Goal: Check status: Check status

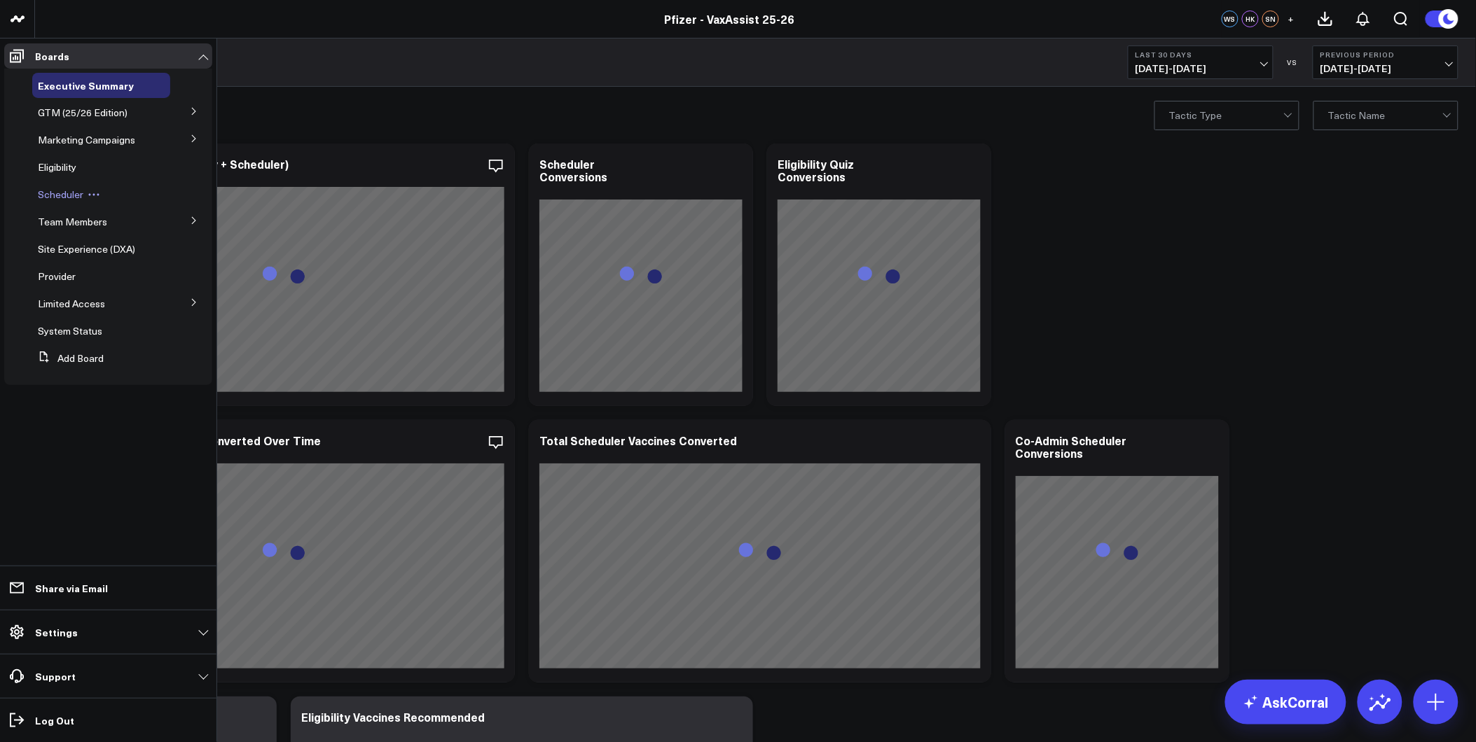
click at [54, 194] on span "Scheduler" at bounding box center [61, 194] width 46 height 13
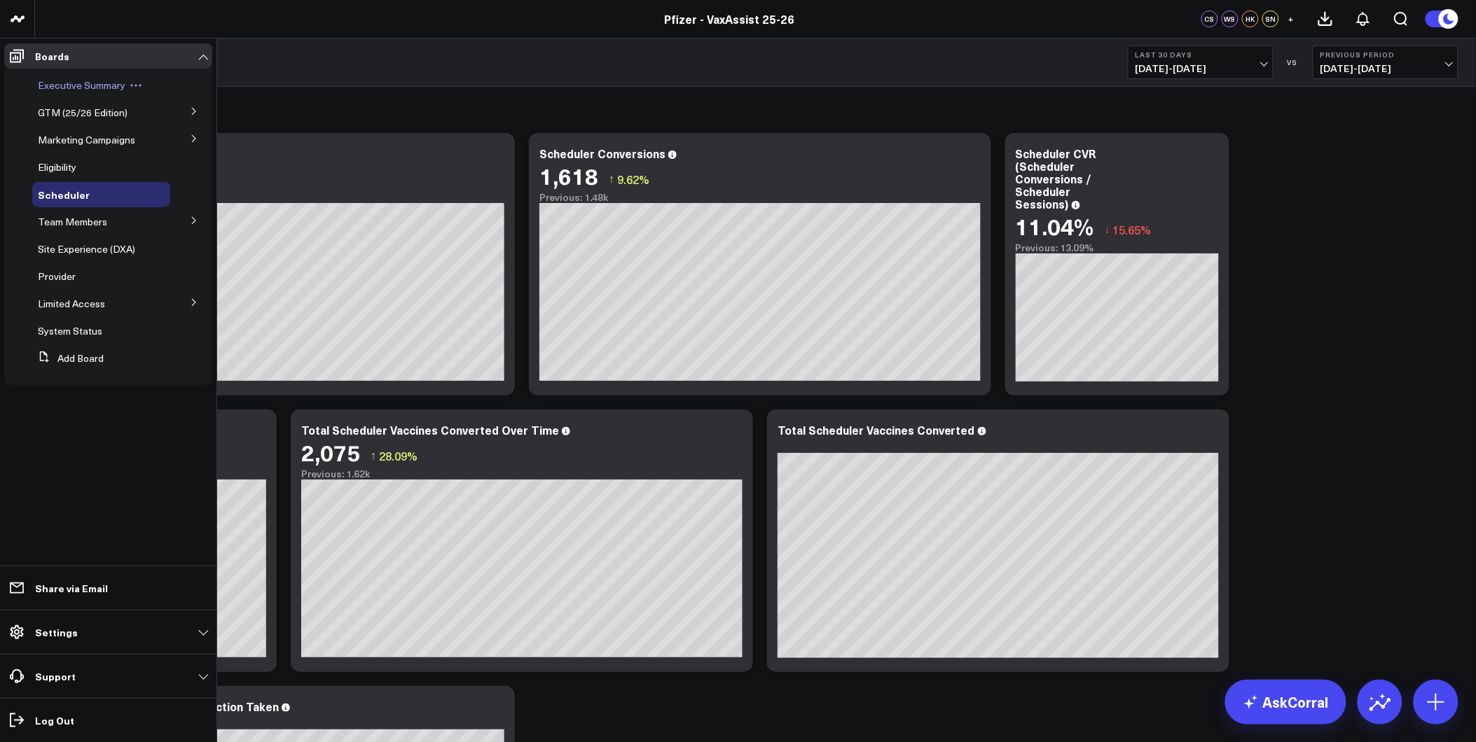
click at [96, 88] on span "Executive Summary" at bounding box center [82, 84] width 88 height 13
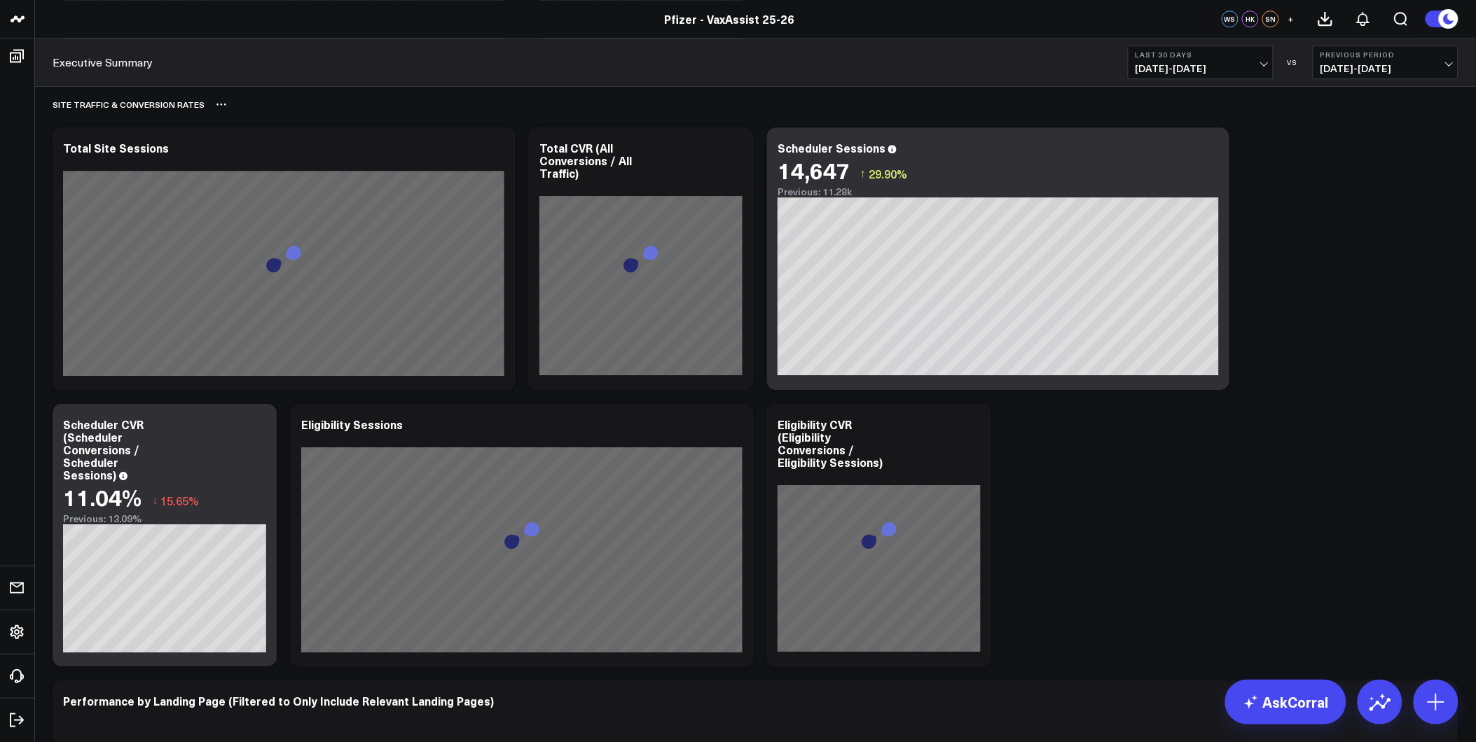
scroll to position [1479, 0]
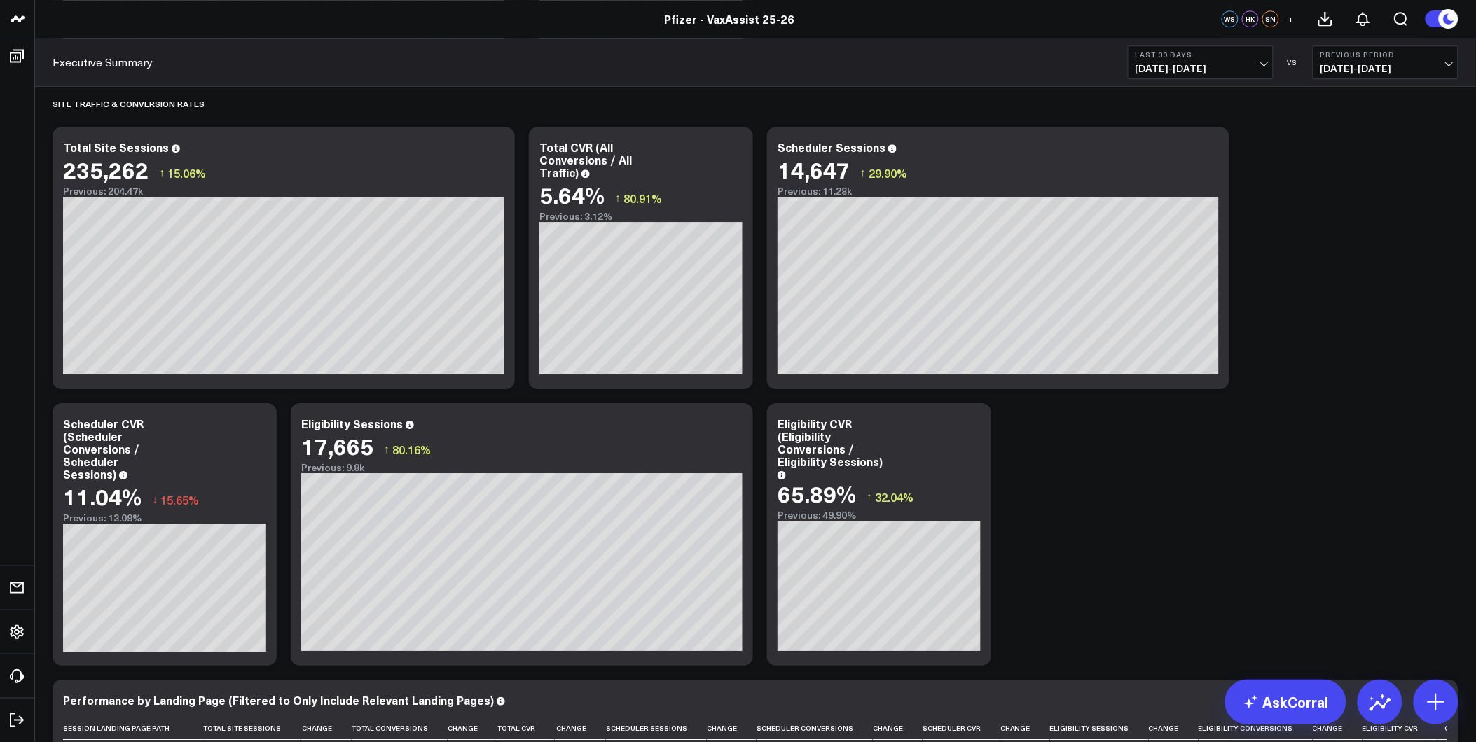
drag, startPoint x: 1242, startPoint y: 79, endPoint x: 1228, endPoint y: 73, distance: 15.4
click at [1240, 79] on div "Executive Summary Last 30 Days [DATE] - [DATE] VS Previous Period [DATE] - [DAT…" at bounding box center [755, 63] width 1441 height 48
click at [1229, 63] on span "[DATE] - [DATE]" at bounding box center [1200, 68] width 130 height 11
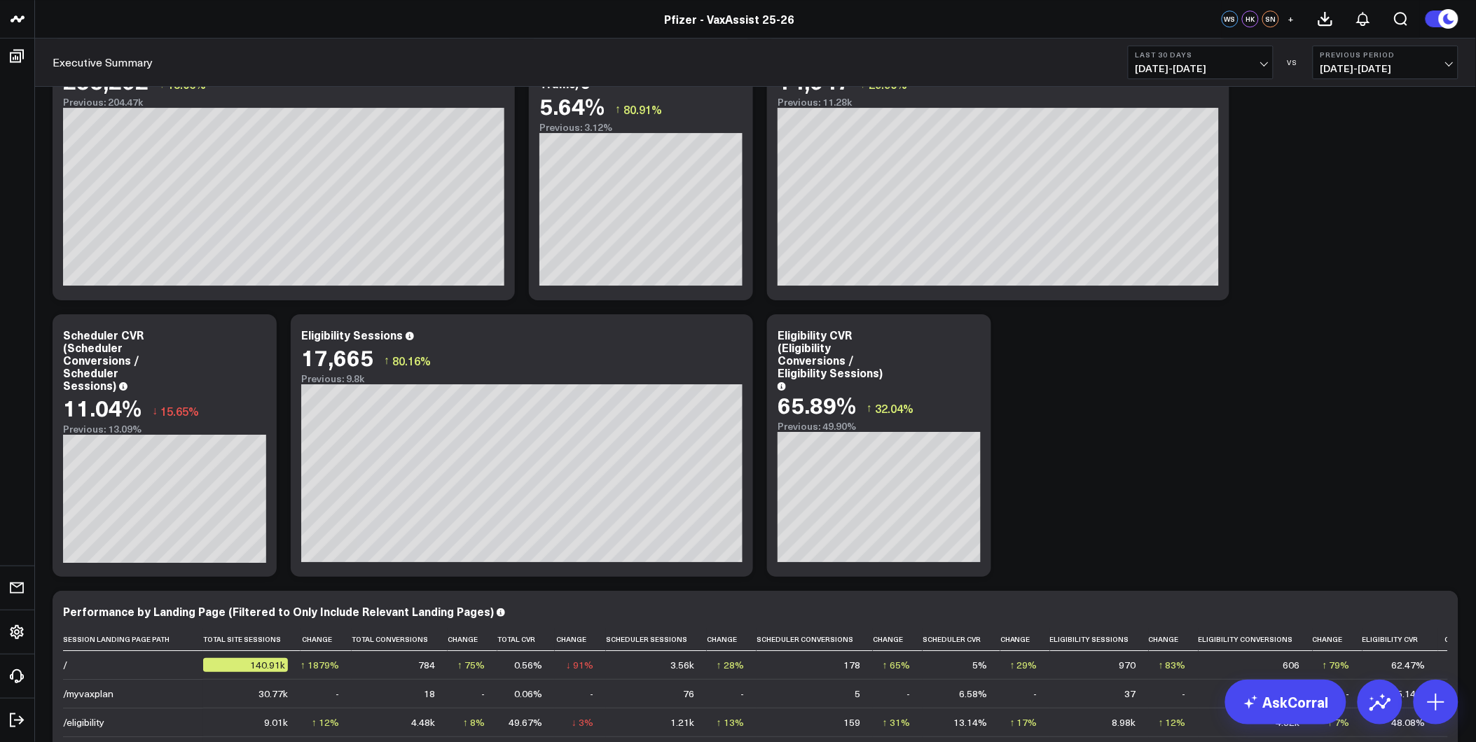
scroll to position [1556, 0]
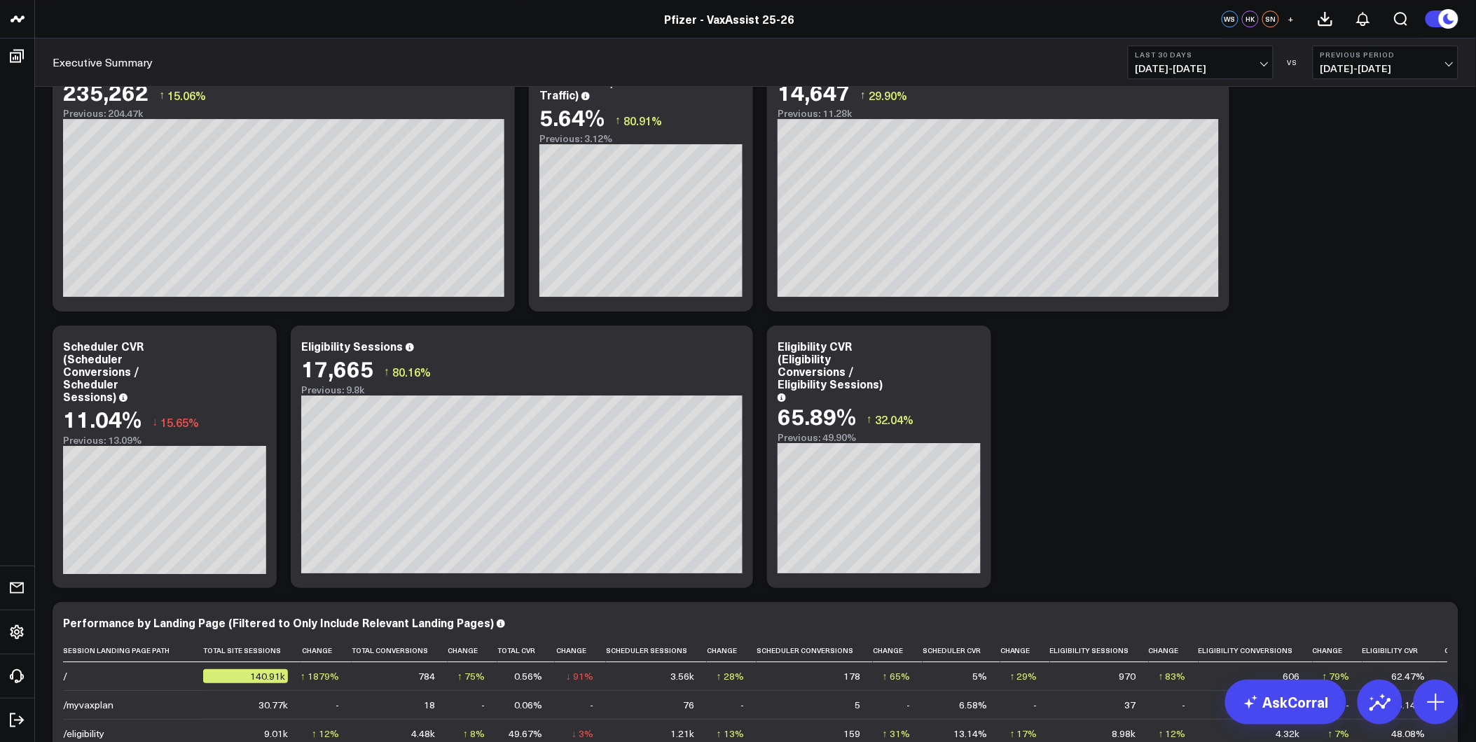
click at [1032, 491] on div "North Star Primary KPIs Modify via AI Copy link to widget Ask support Remove Cr…" at bounding box center [756, 694] width 1420 height 4307
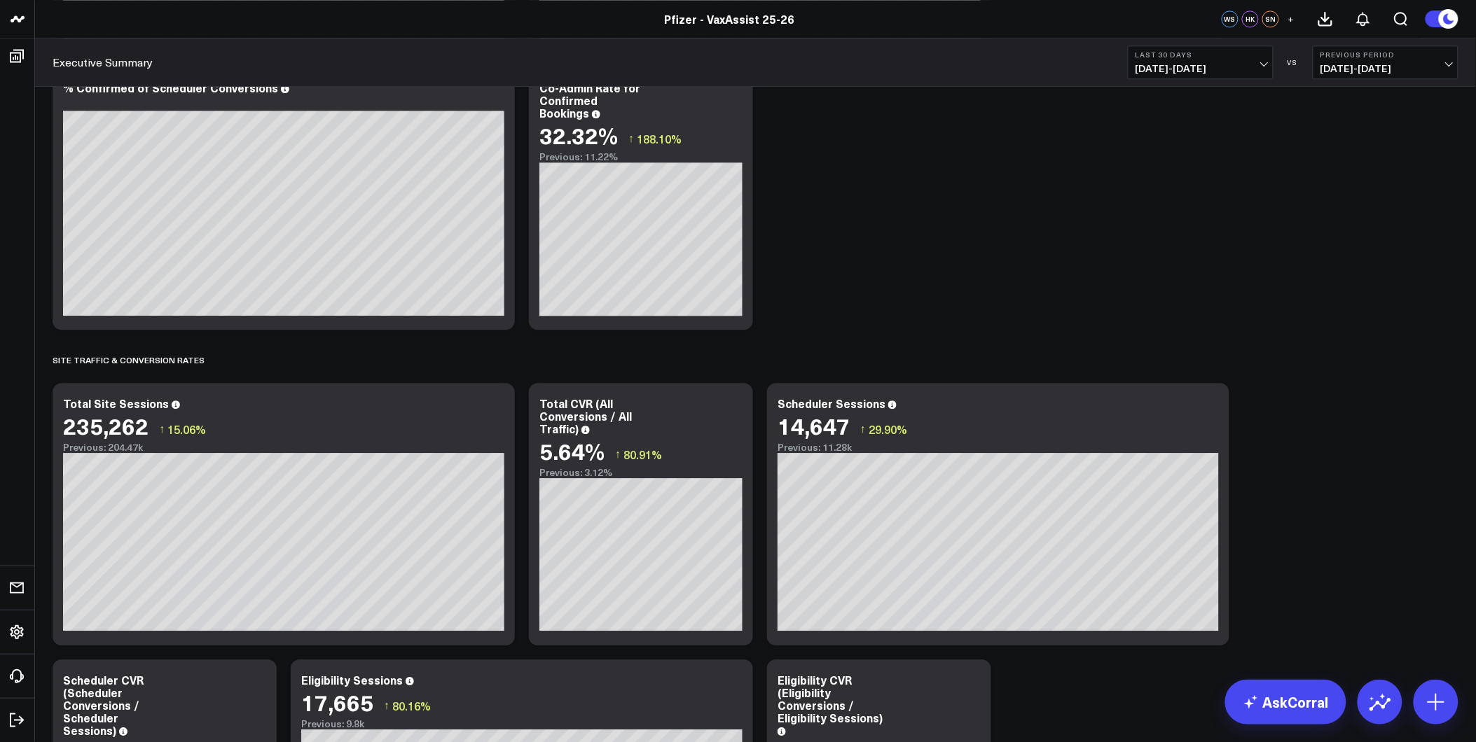
scroll to position [1712, 0]
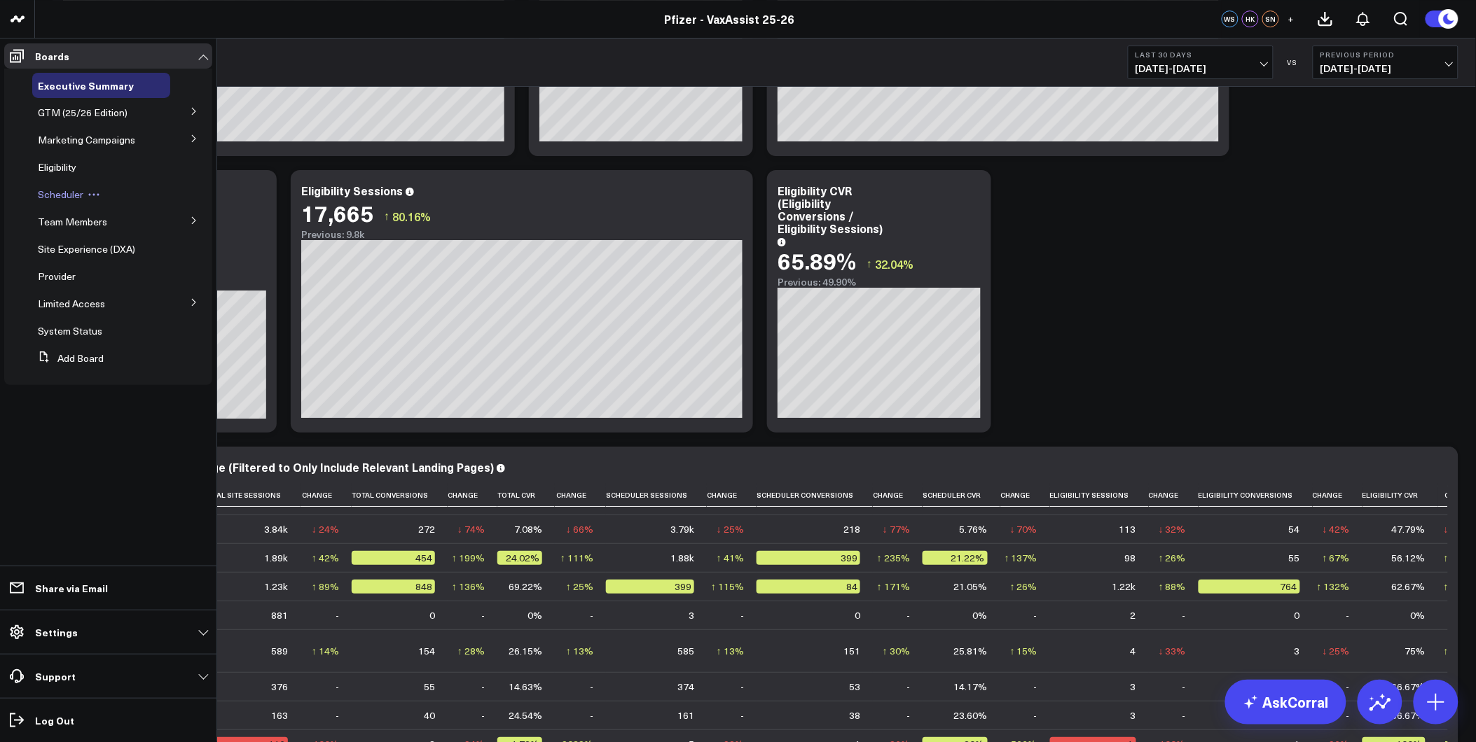
click at [70, 195] on span "Scheduler" at bounding box center [61, 194] width 46 height 13
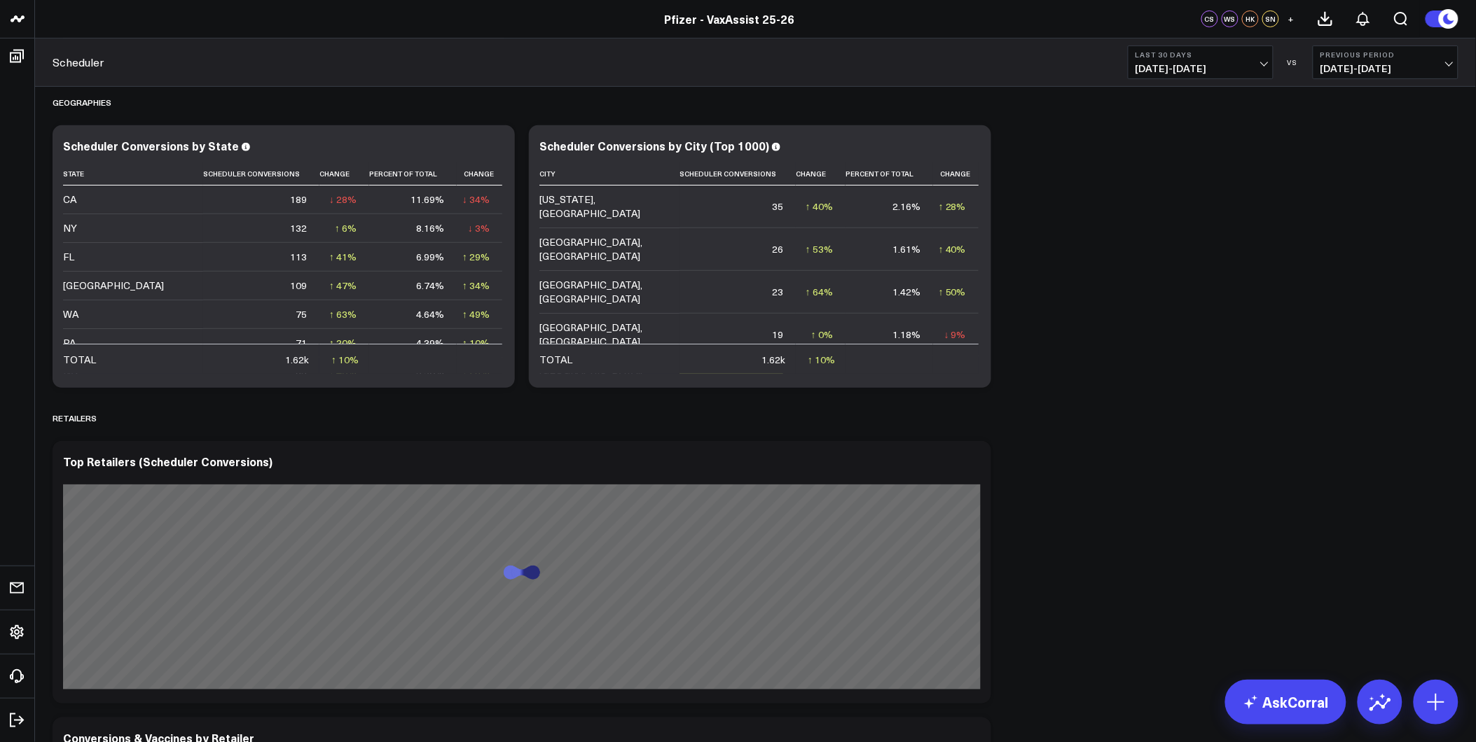
scroll to position [2050, 0]
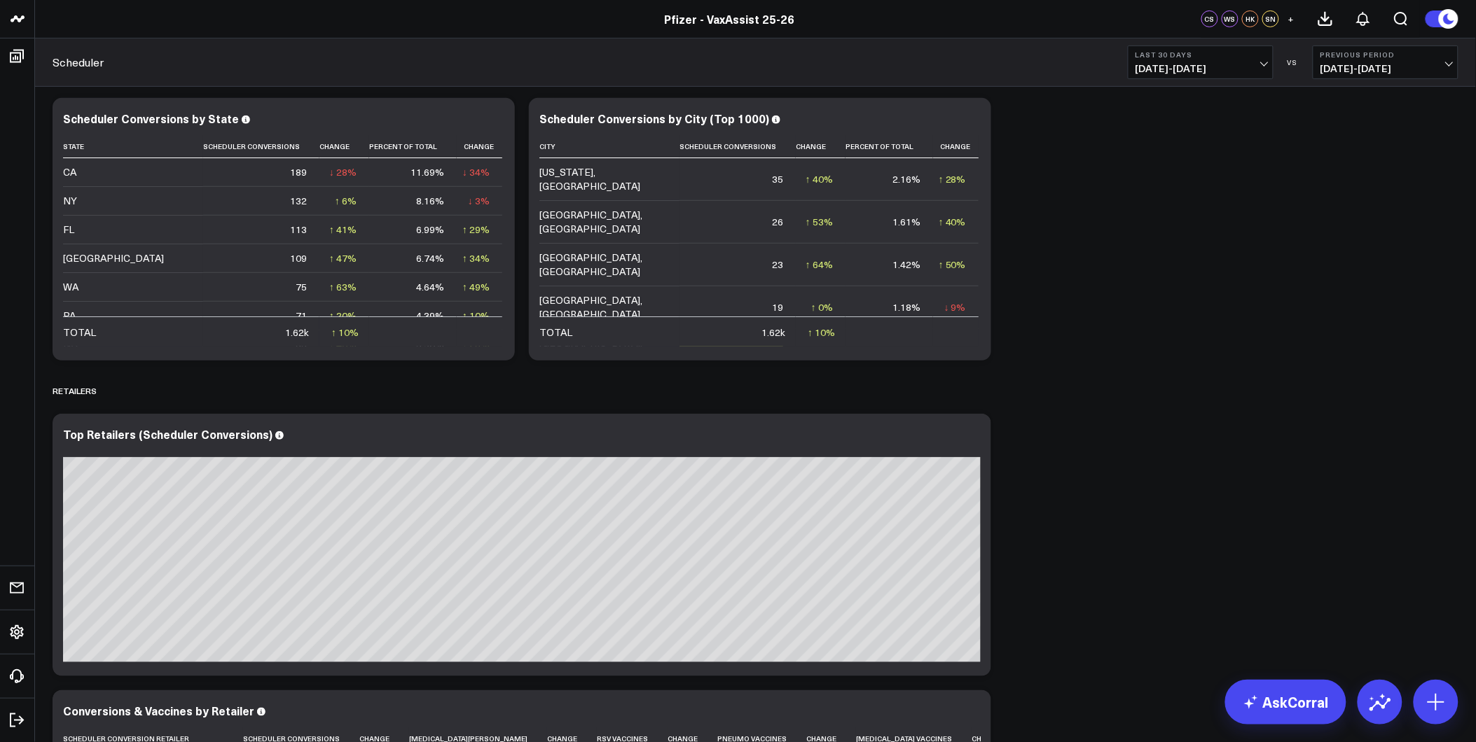
click at [1238, 69] on span "[DATE] - [DATE]" at bounding box center [1200, 68] width 130 height 11
click at [1404, 59] on button "Previous Period [DATE] - [DATE]" at bounding box center [1386, 63] width 146 height 34
click at [1221, 54] on b "Last 30 Days" at bounding box center [1200, 54] width 130 height 8
click at [1202, 441] on link "Custom Dates" at bounding box center [1200, 447] width 144 height 27
select select "7"
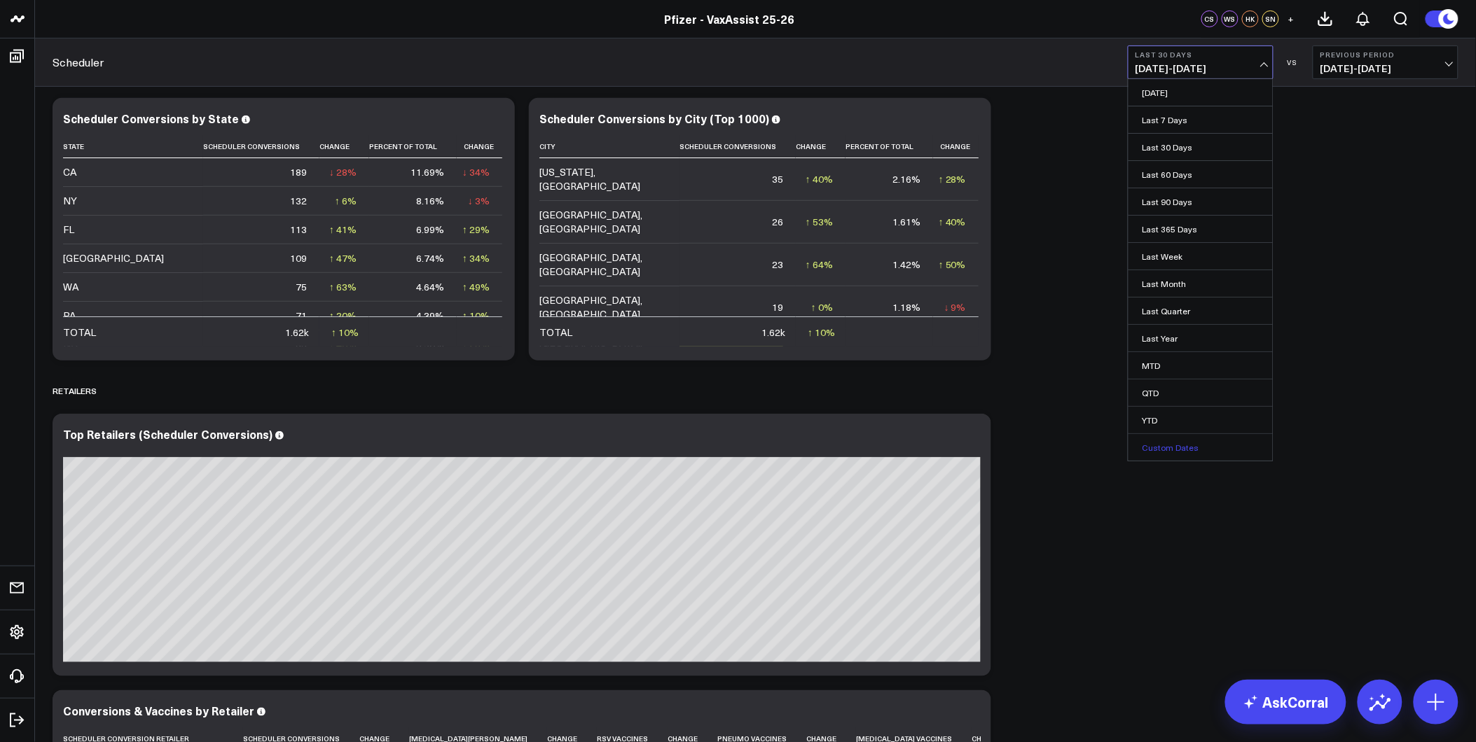
select select "2025"
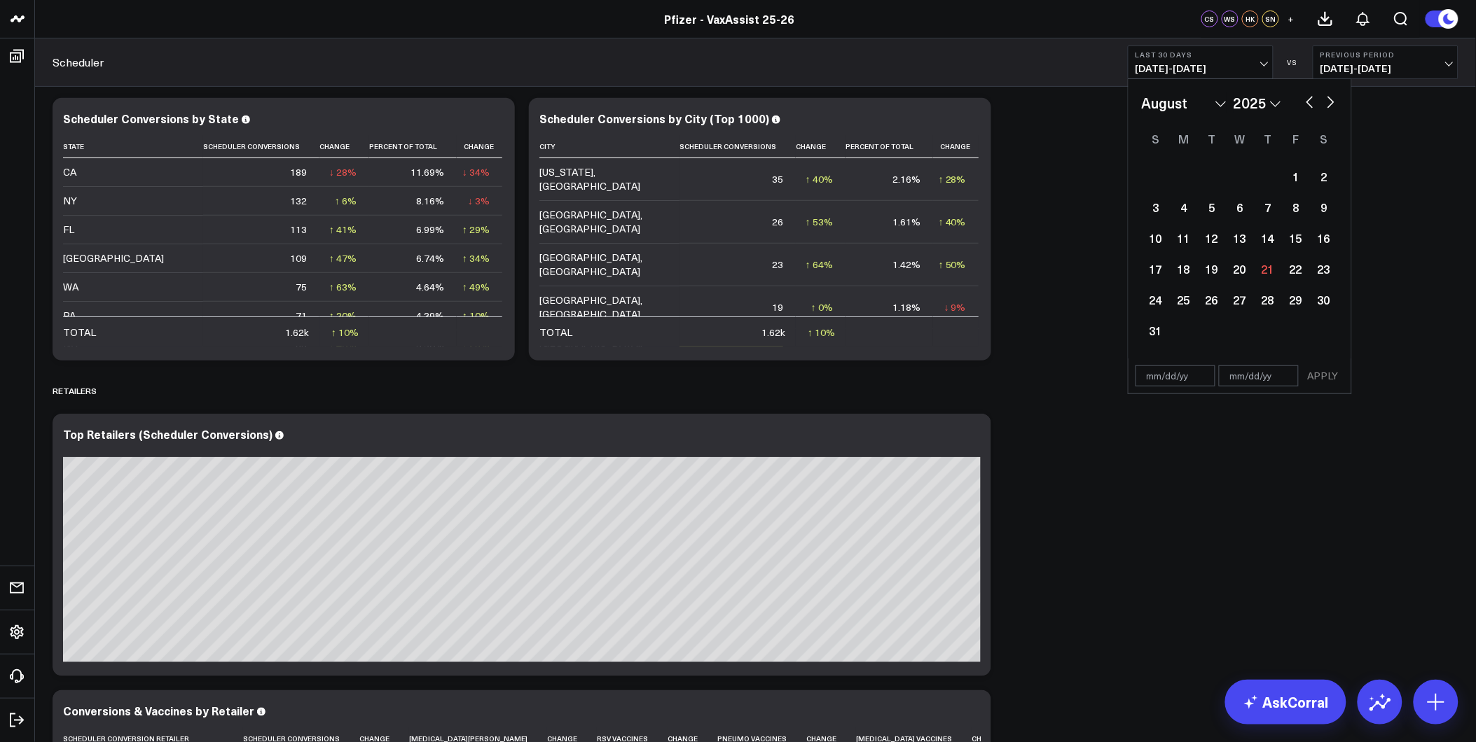
click at [1154, 376] on input "text" at bounding box center [1175, 376] width 80 height 21
select select "7"
select select "2025"
type input "[DATE]"
select select "8"
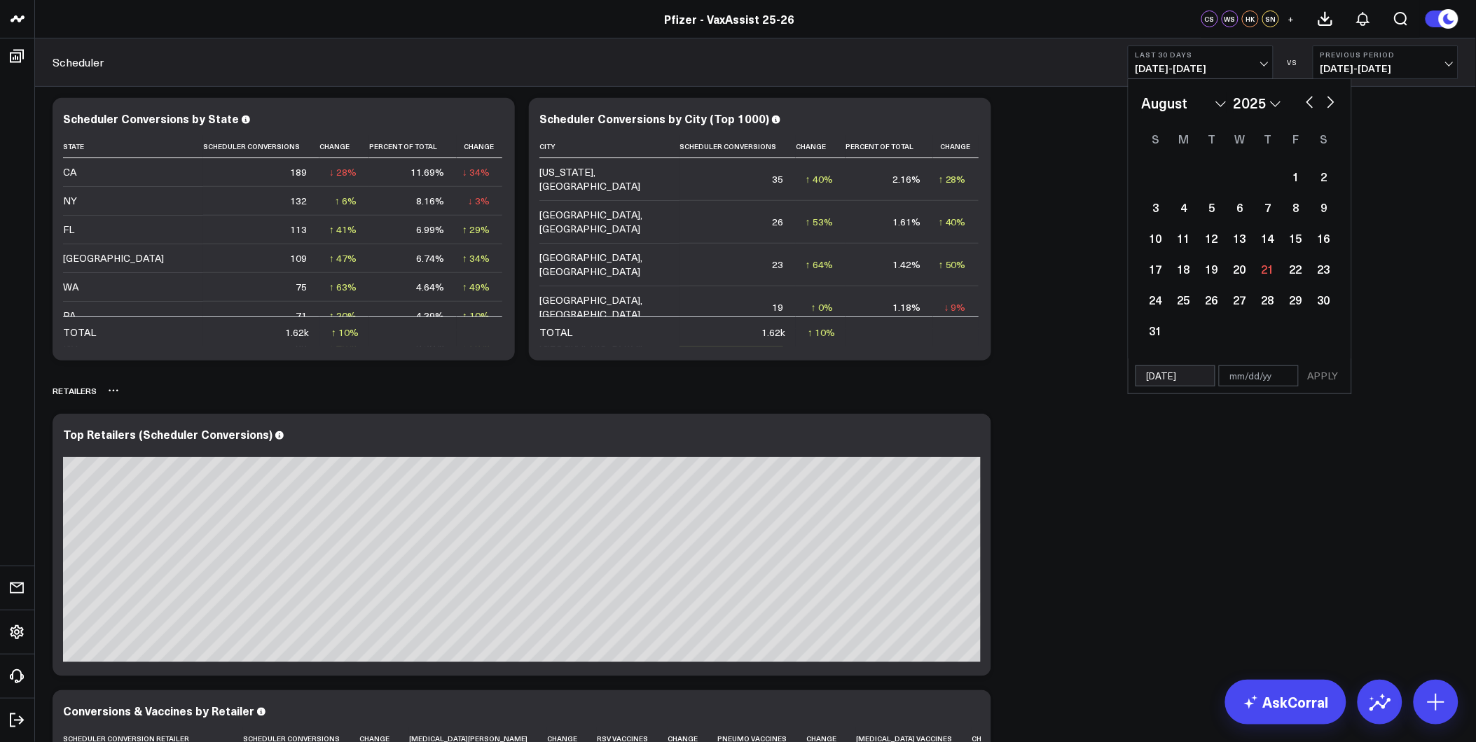
select select "2024"
type input "[DATE]"
click at [1244, 345] on input "text" at bounding box center [1259, 345] width 80 height 21
select select "8"
select select "2024"
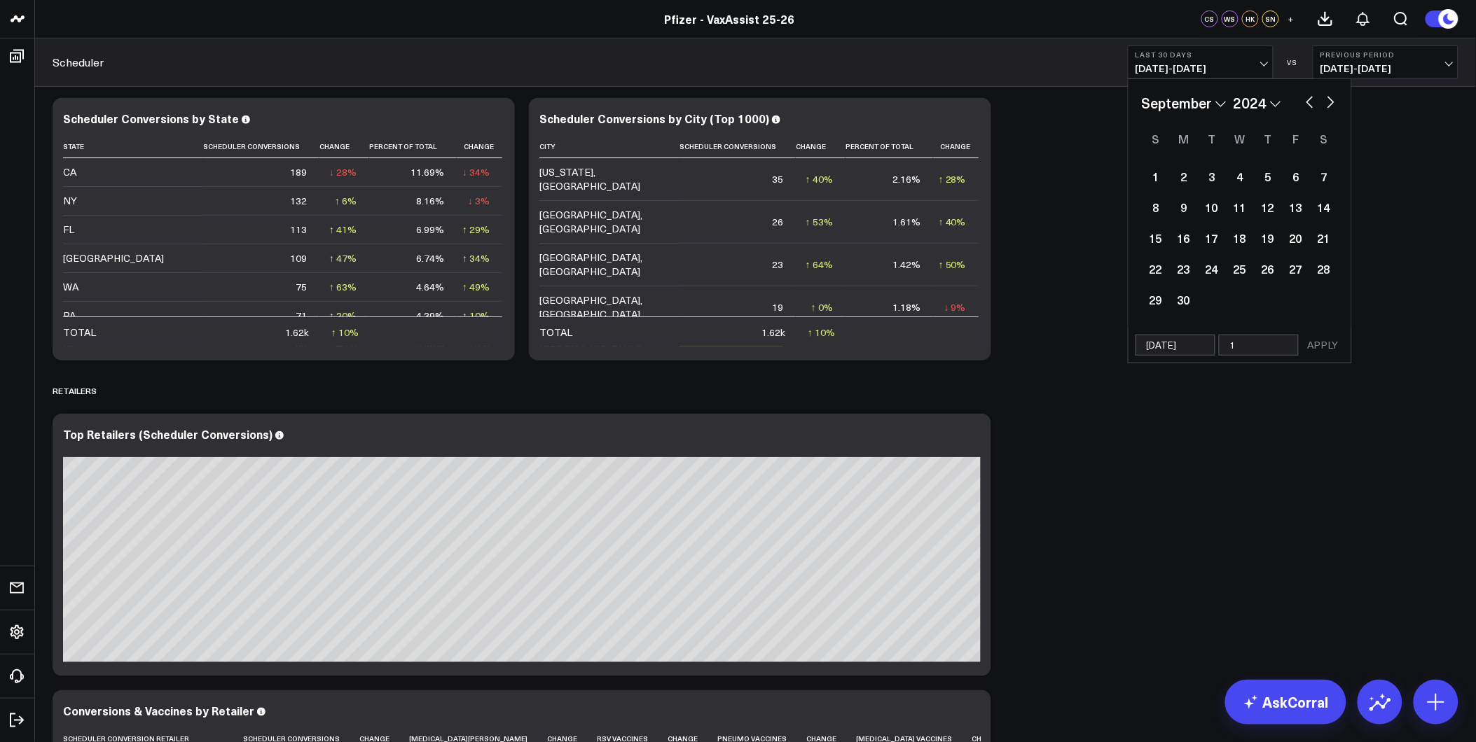
type input "12"
select select "8"
select select "2024"
type input "12/31"
select select "8"
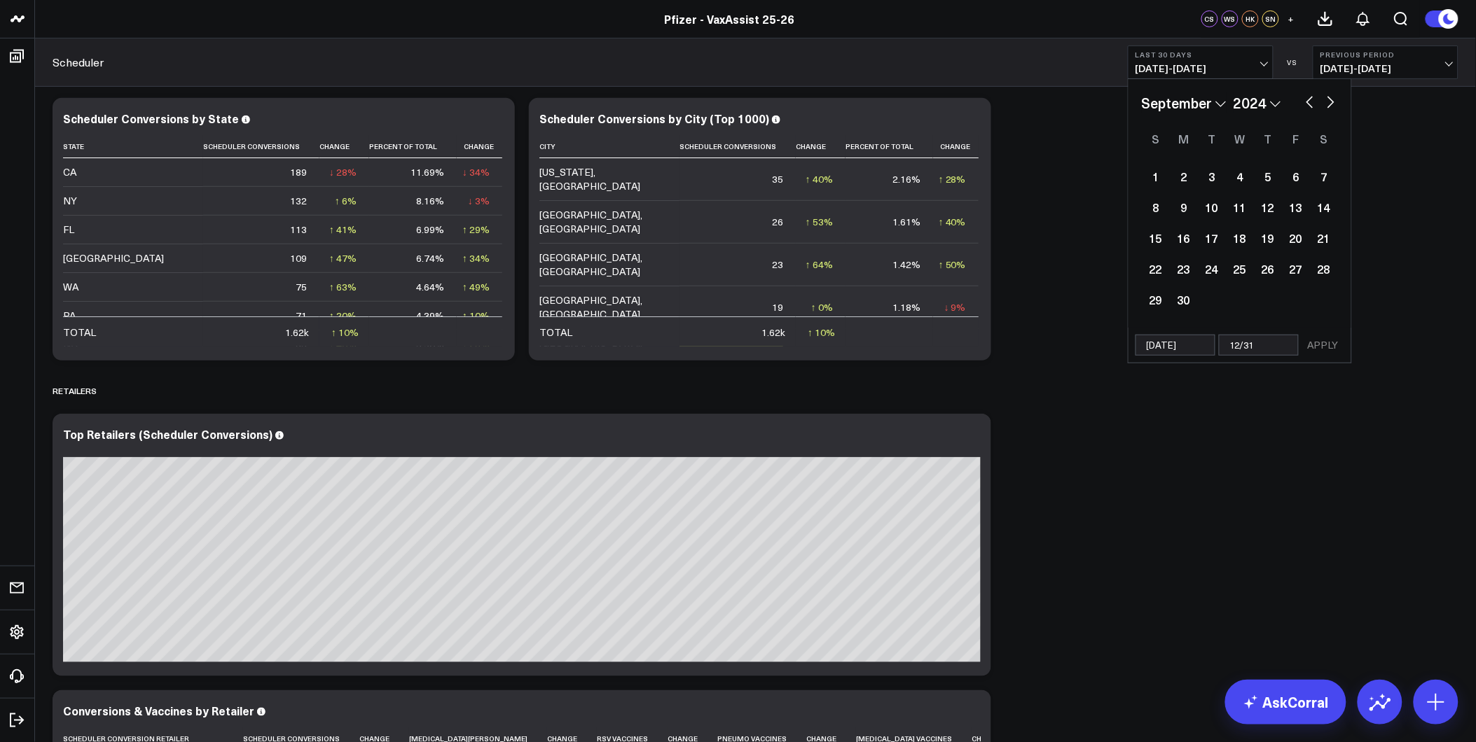
select select "2024"
type input "[DATE]"
select select "8"
select select "2024"
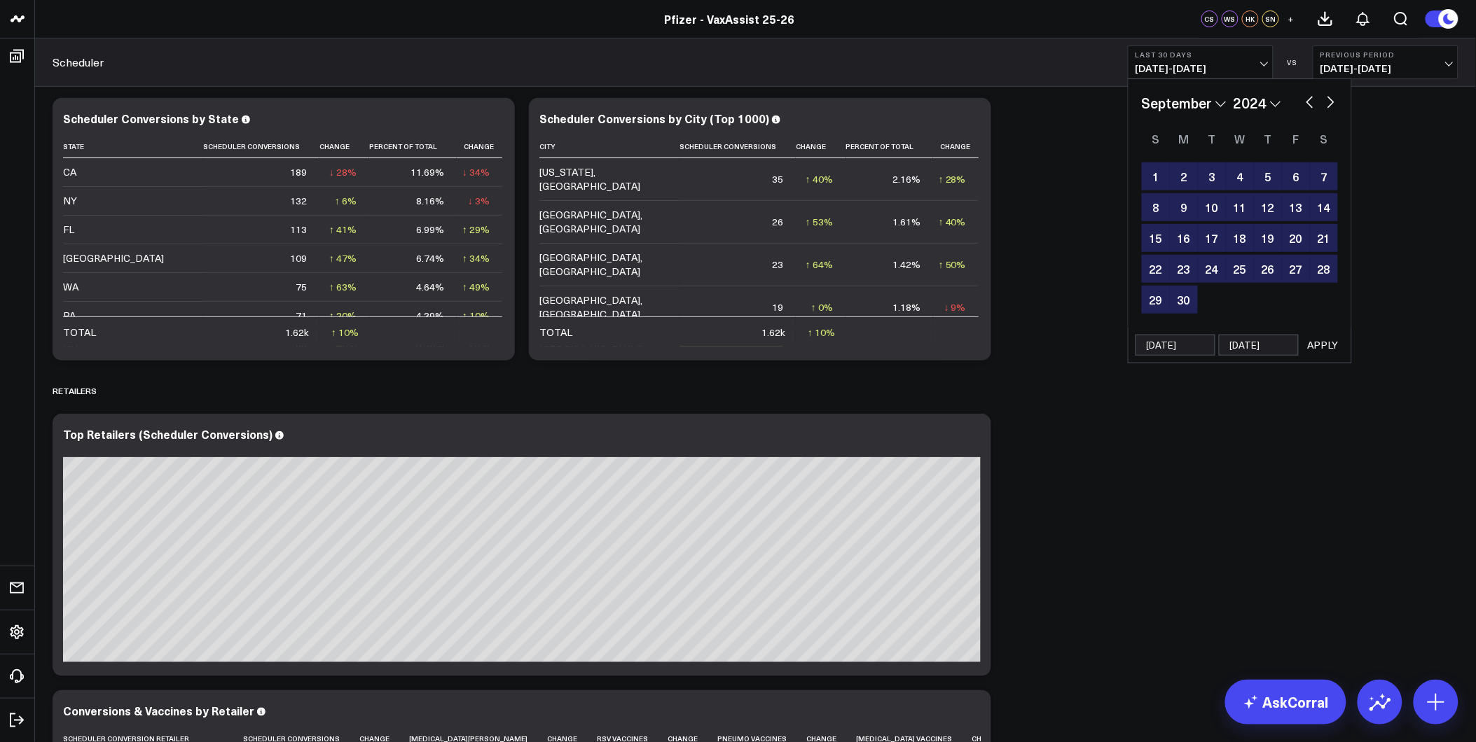
type input "[DATE]"
click at [1318, 349] on button "APPLY" at bounding box center [1323, 345] width 42 height 21
